Goal: Information Seeking & Learning: Learn about a topic

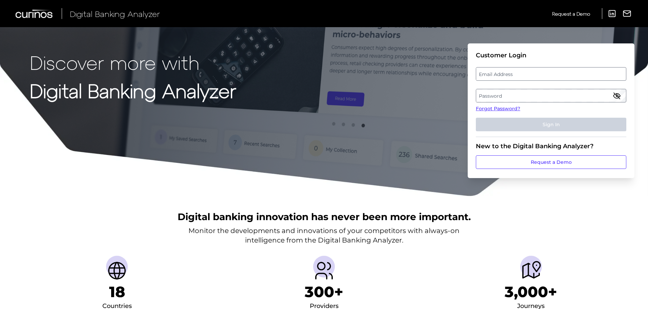
click at [499, 73] on label "Email Address" at bounding box center [551, 74] width 150 height 12
click at [499, 73] on input "email" at bounding box center [551, 74] width 151 height 14
click at [476, 67] on div at bounding box center [476, 67] width 0 height 0
type input "[PERSON_NAME][EMAIL_ADDRESS][DOMAIN_NAME]"
click at [504, 72] on input "[PERSON_NAME][EMAIL_ADDRESS][DOMAIN_NAME]" at bounding box center [551, 74] width 151 height 14
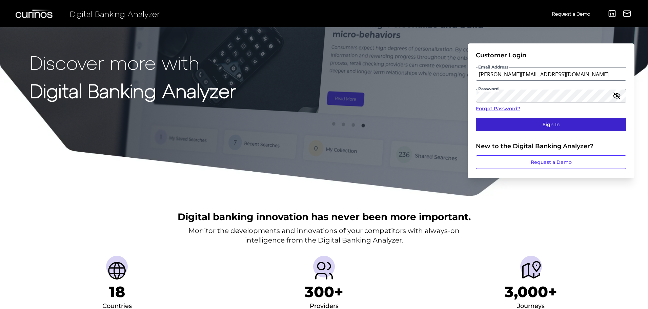
click at [570, 125] on button "Sign In" at bounding box center [551, 125] width 151 height 14
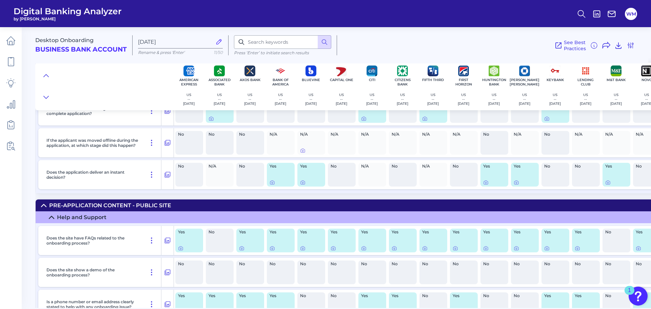
scroll to position [203, 0]
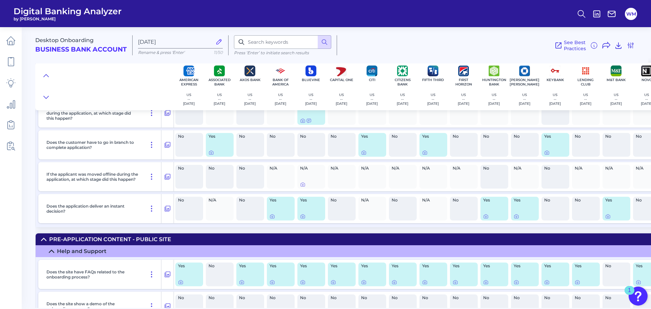
click at [113, 208] on p "Does the application deliver an instant decision?" at bounding box center [92, 208] width 93 height 10
click at [270, 217] on icon at bounding box center [272, 217] width 4 height 4
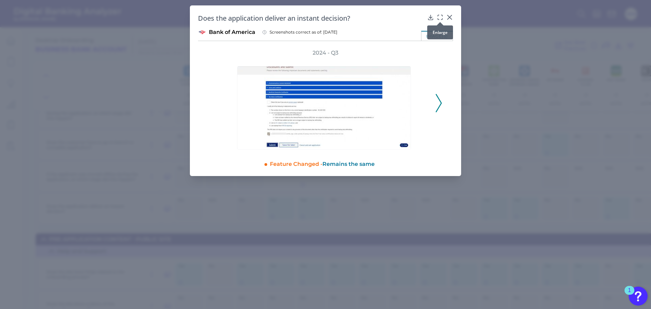
click at [441, 15] on icon at bounding box center [440, 17] width 7 height 7
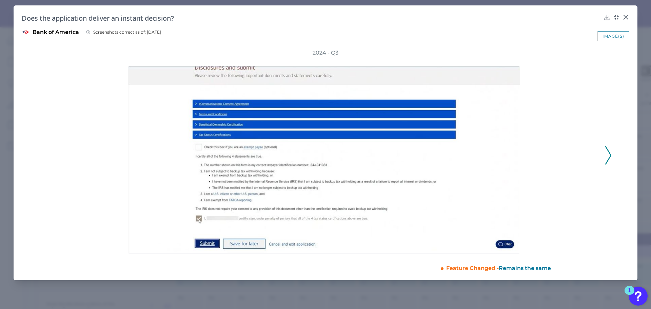
click at [608, 156] on icon at bounding box center [608, 155] width 6 height 18
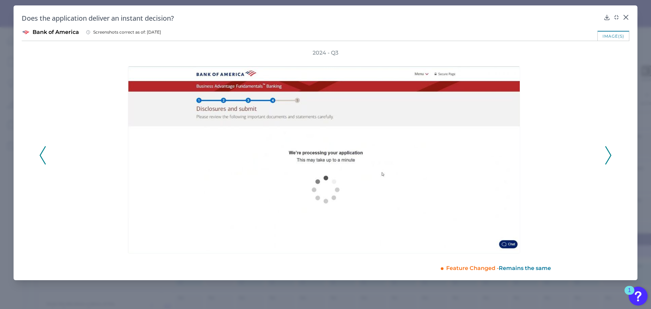
click at [608, 156] on icon at bounding box center [608, 155] width 6 height 18
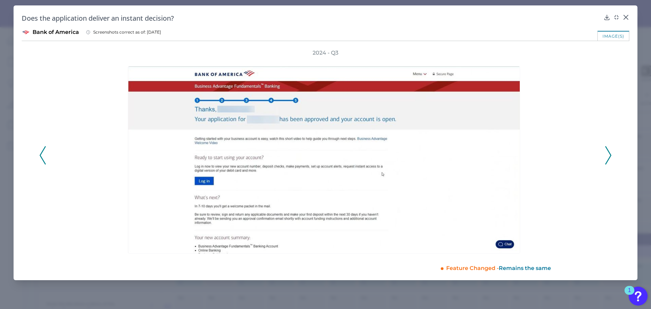
click at [608, 156] on icon at bounding box center [608, 155] width 6 height 18
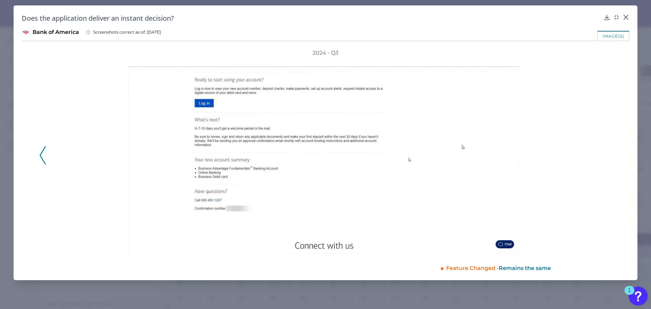
click at [608, 156] on div "2024 - Q3" at bounding box center [325, 151] width 572 height 204
click at [43, 150] on polyline at bounding box center [42, 154] width 5 height 17
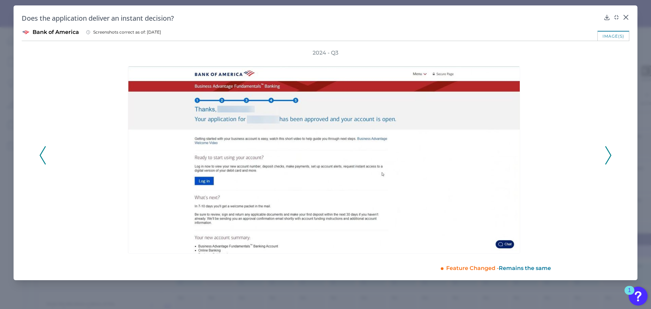
click at [43, 150] on polyline at bounding box center [42, 154] width 5 height 17
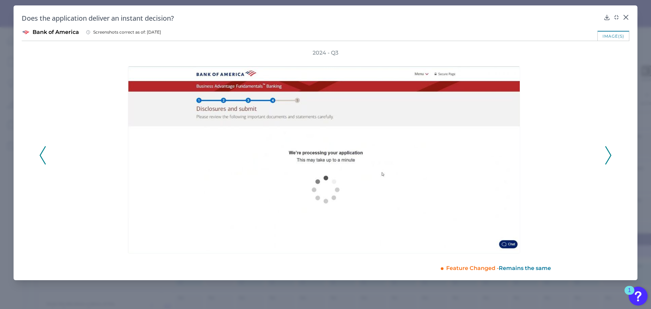
click at [43, 150] on polyline at bounding box center [42, 154] width 5 height 17
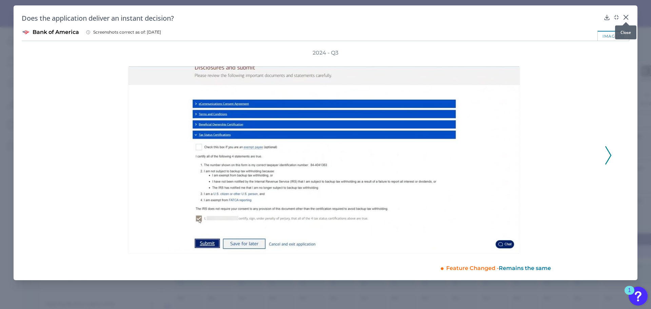
click at [628, 19] on div at bounding box center [626, 22] width 7 height 7
click at [624, 17] on icon at bounding box center [626, 17] width 7 height 7
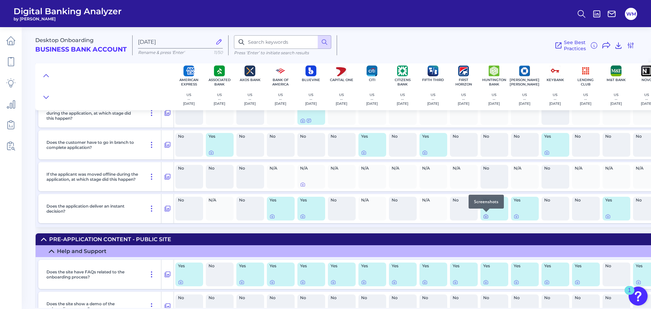
click at [487, 217] on icon at bounding box center [485, 216] width 5 height 5
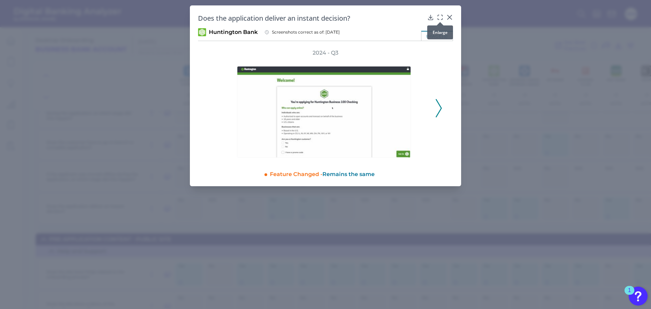
click at [438, 17] on icon at bounding box center [440, 17] width 7 height 7
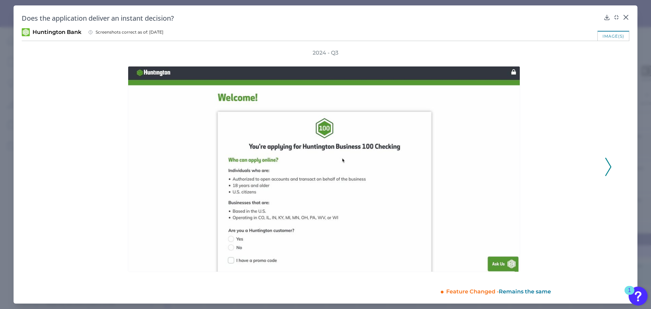
click at [606, 165] on icon at bounding box center [608, 167] width 6 height 18
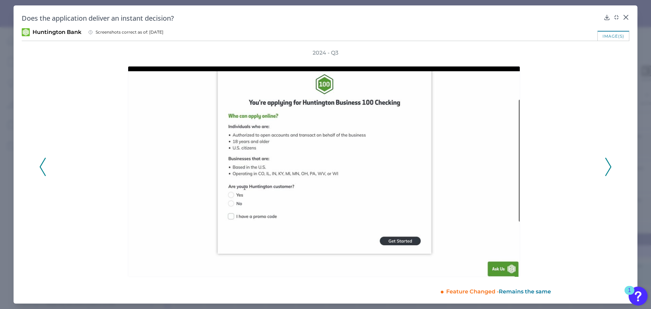
click at [606, 165] on icon at bounding box center [608, 167] width 6 height 18
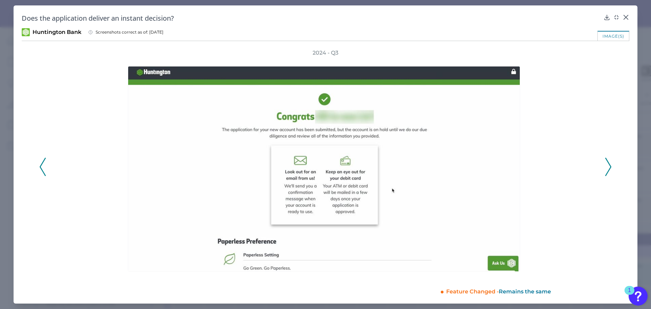
click at [606, 165] on icon at bounding box center [608, 167] width 6 height 18
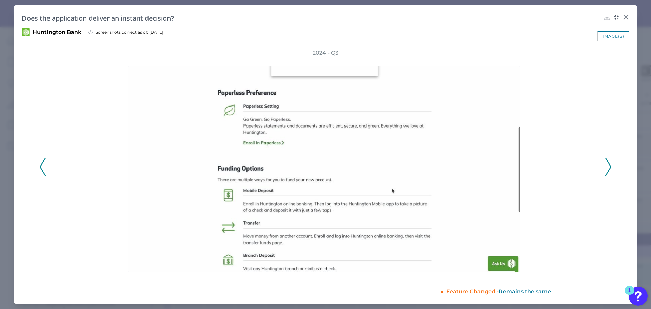
click at [606, 165] on icon at bounding box center [608, 167] width 6 height 18
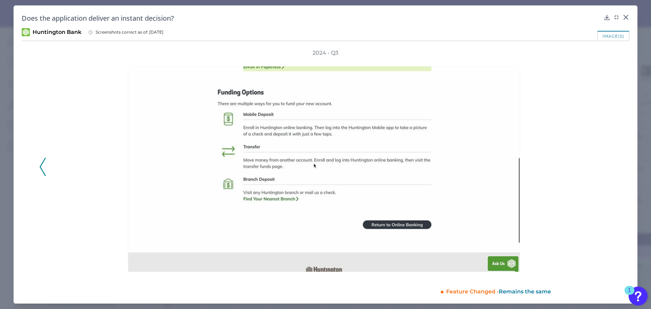
click at [606, 165] on div "2024 - Q3" at bounding box center [325, 163] width 572 height 228
click at [626, 14] on icon at bounding box center [626, 17] width 7 height 7
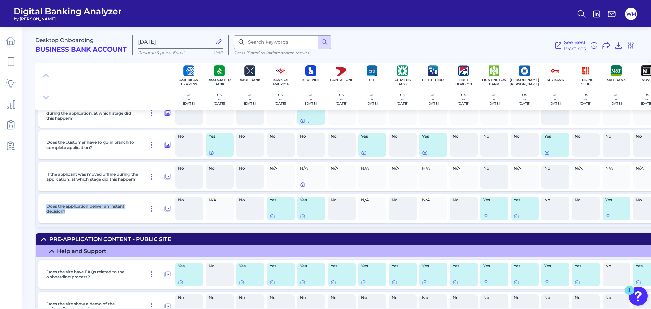
drag, startPoint x: 46, startPoint y: 207, endPoint x: 111, endPoint y: 214, distance: 65.8
click at [112, 211] on div "Does the application deliver an instant decision?" at bounding box center [103, 208] width 118 height 29
click at [619, 46] on icon at bounding box center [618, 46] width 5 height 6
click at [9, 187] on nav at bounding box center [11, 168] width 22 height 282
